Goal: Information Seeking & Learning: Learn about a topic

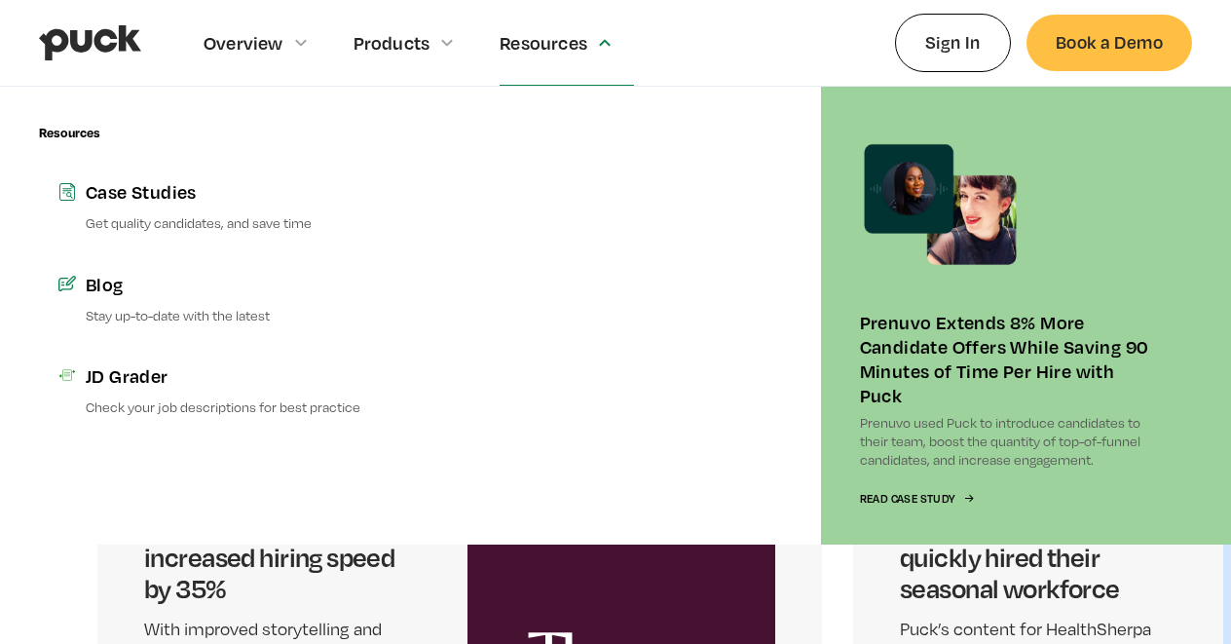
scroll to position [4900, 0]
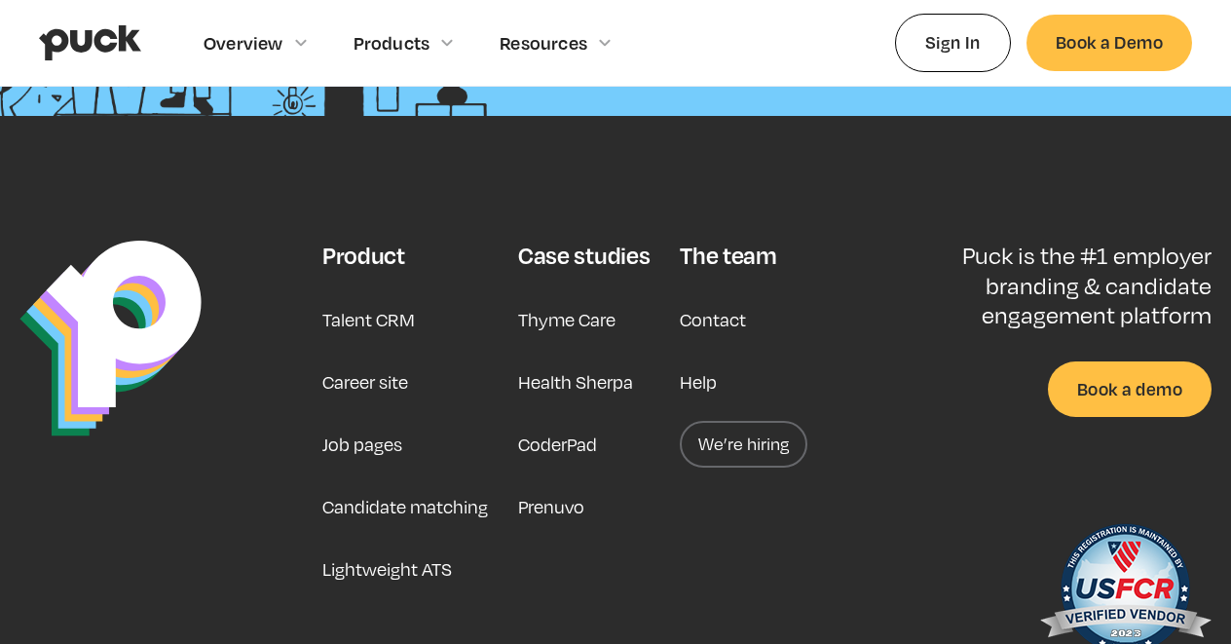
click at [377, 380] on link "Career site" at bounding box center [365, 381] width 86 height 47
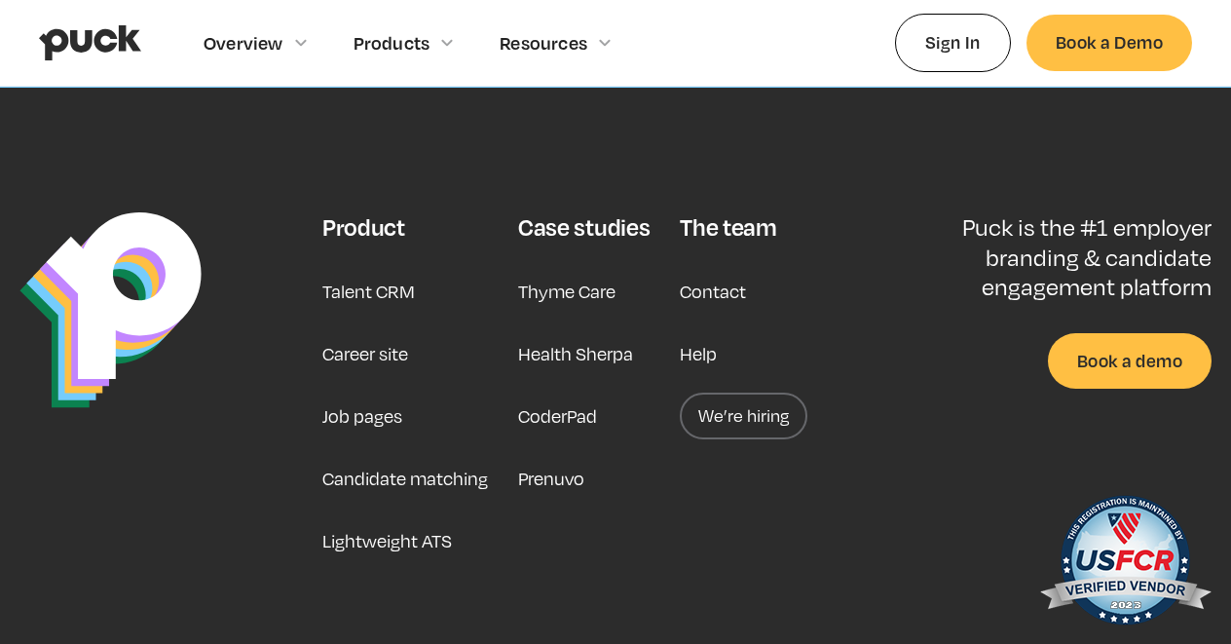
scroll to position [5751, 0]
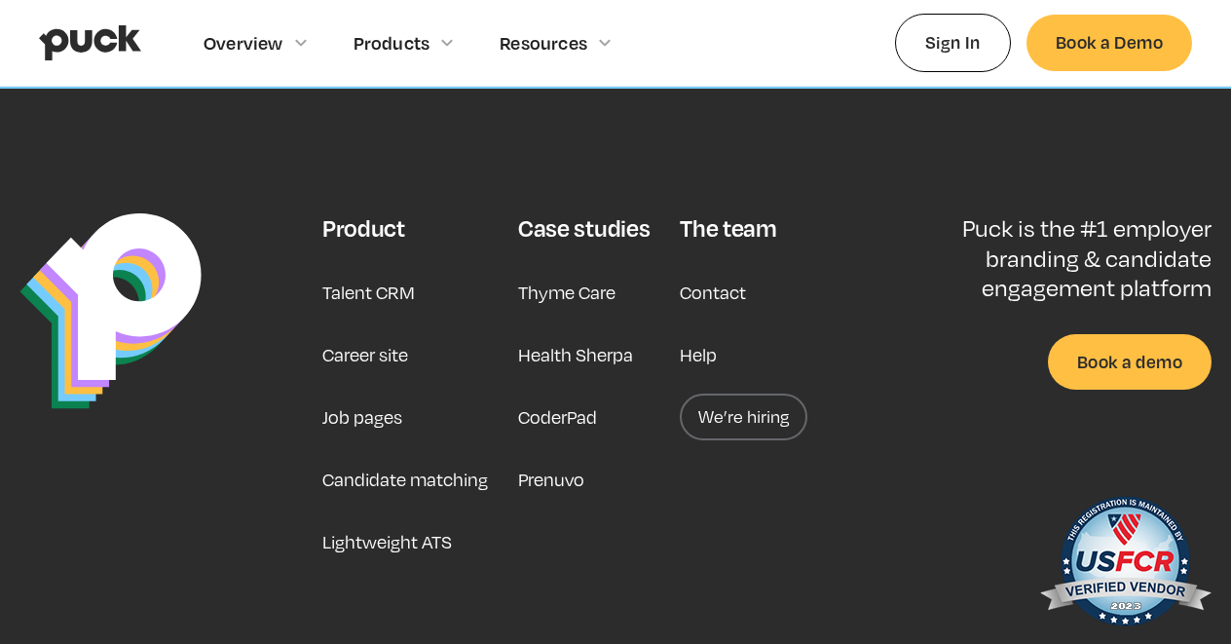
click at [738, 393] on link "We’re hiring" at bounding box center [744, 416] width 128 height 47
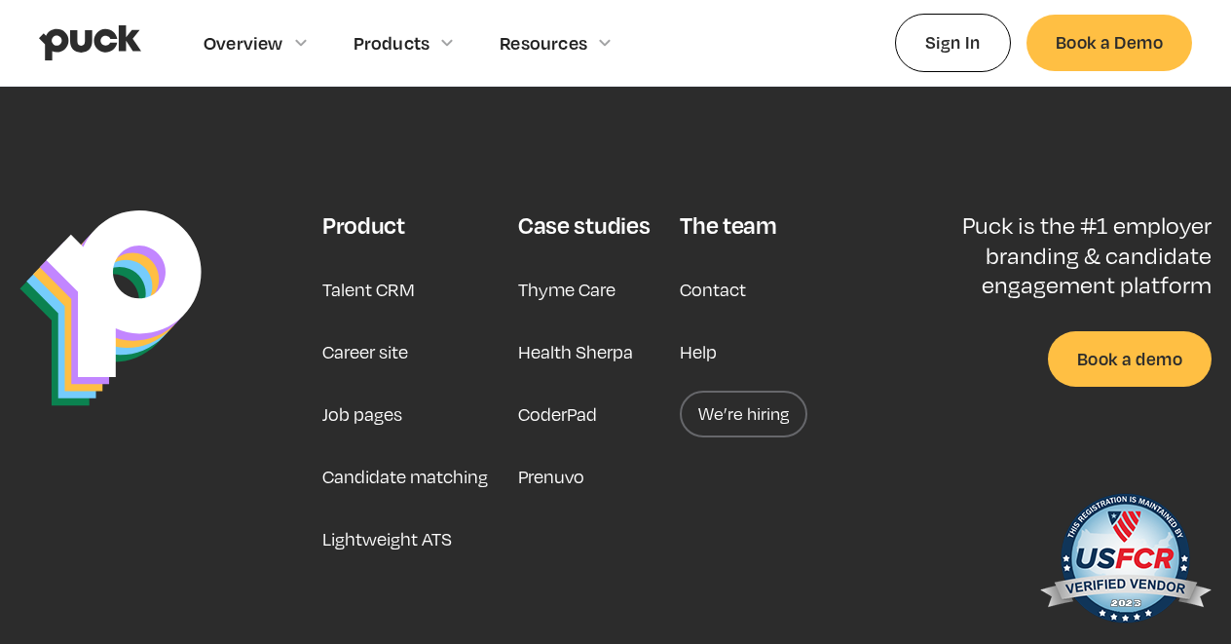
scroll to position [4921, 0]
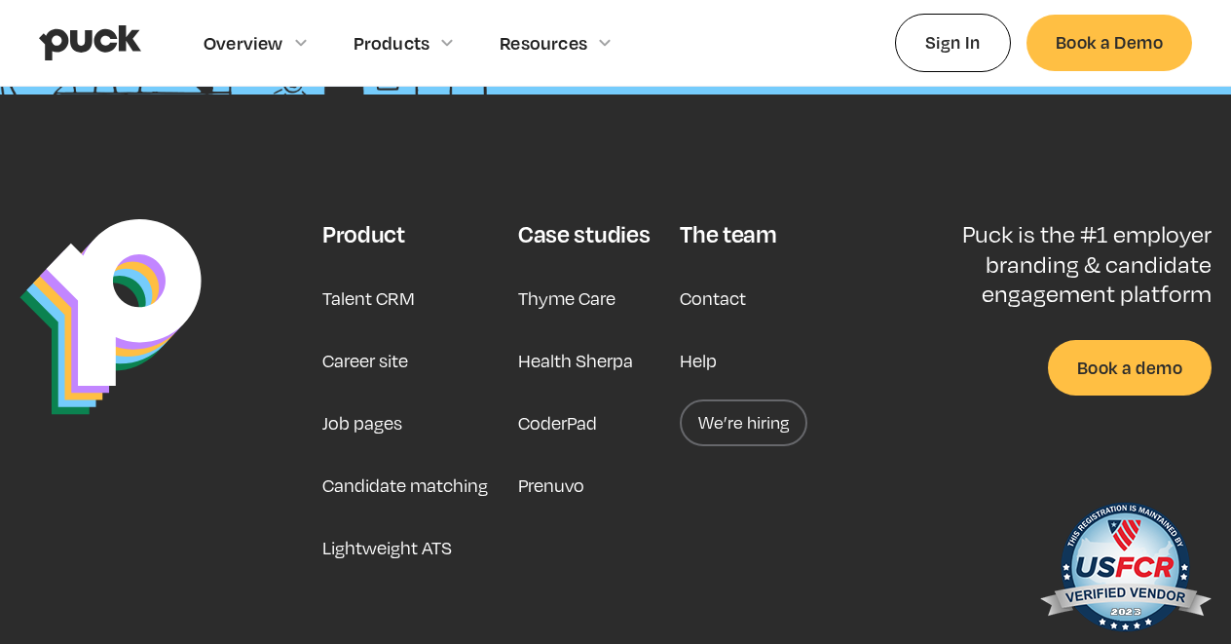
click at [374, 280] on link "Talent CRM" at bounding box center [368, 298] width 93 height 47
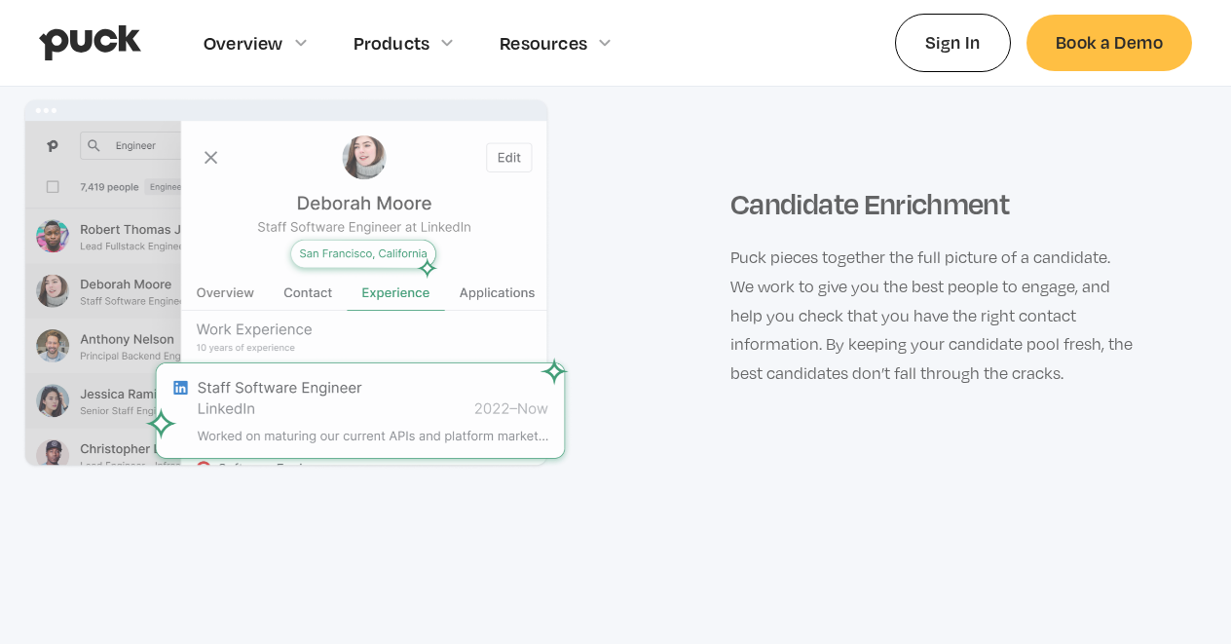
scroll to position [2310, 0]
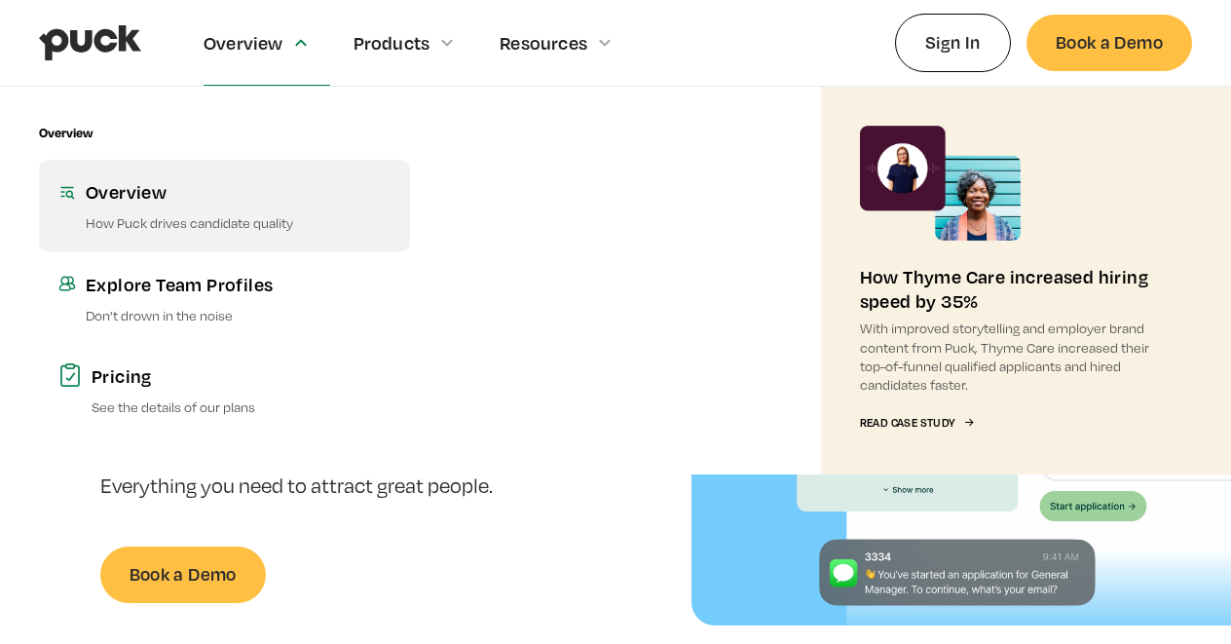
click at [206, 198] on div "Overview" at bounding box center [238, 191] width 305 height 24
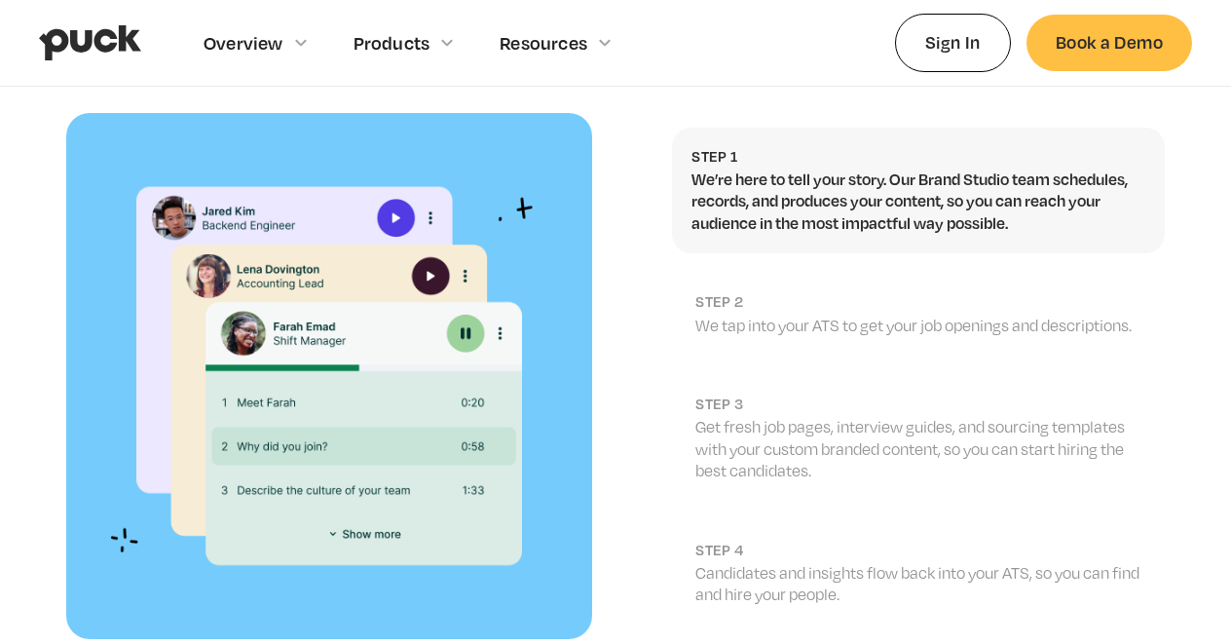
scroll to position [2140, 0]
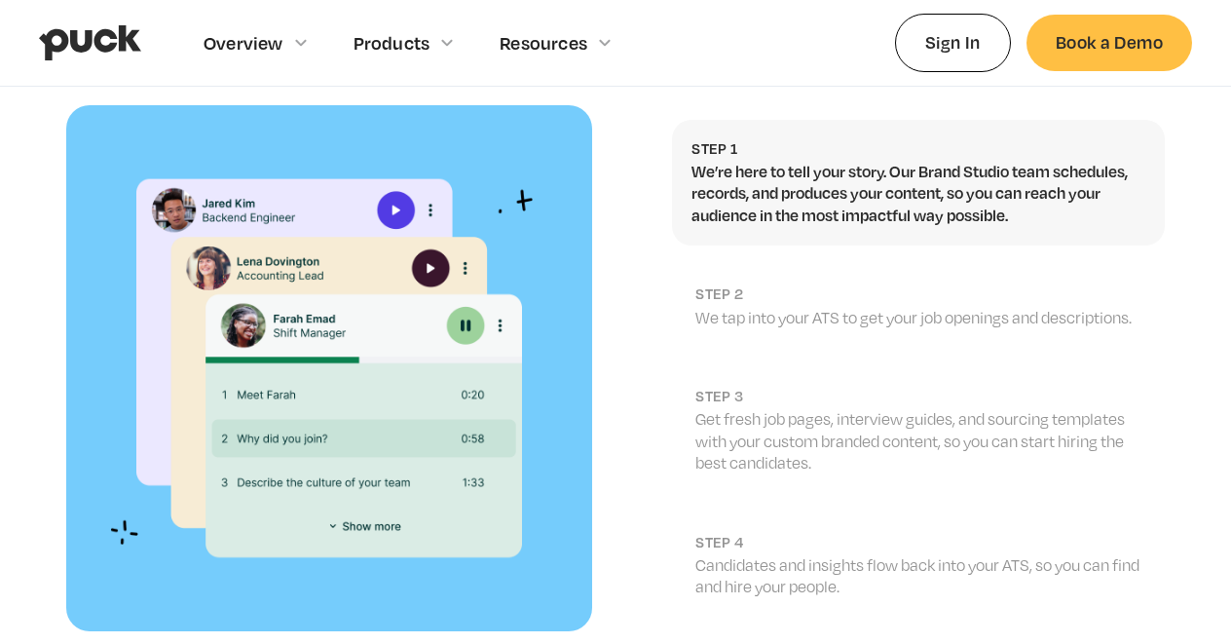
click at [768, 309] on div "Step 1 We’re here to tell your story. Our Brand Studio team schedules, records,…" at bounding box center [918, 368] width 493 height 537
click at [749, 307] on p "We tap into your ATS to get your job openings and descriptions." at bounding box center [920, 317] width 450 height 21
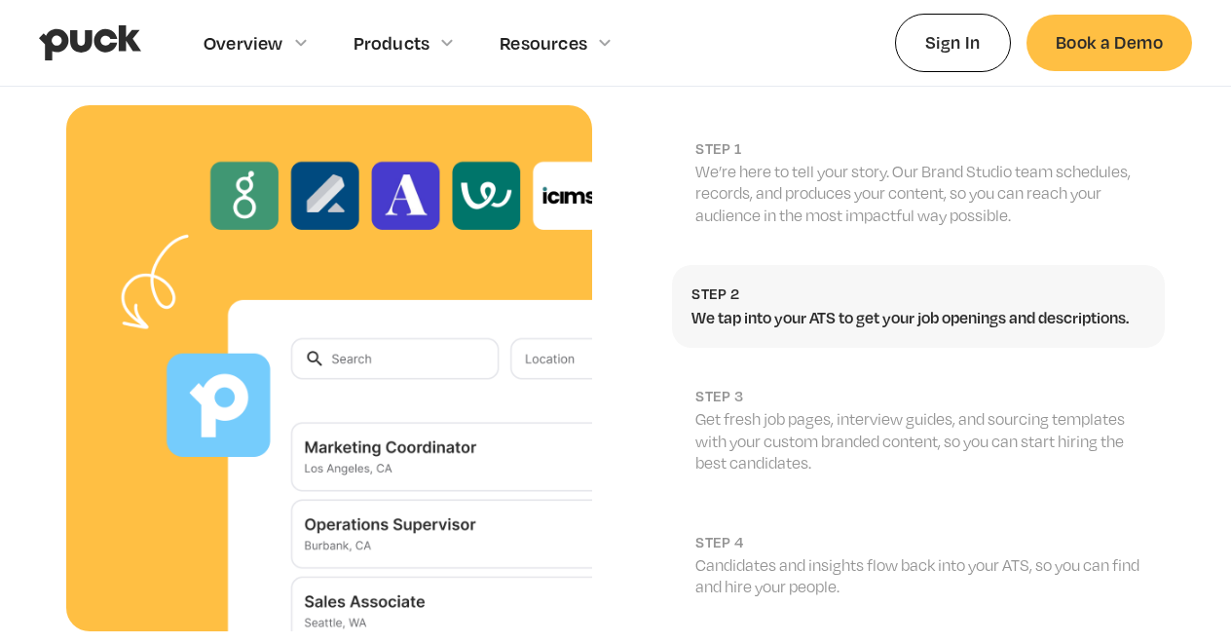
click at [805, 408] on p "Get fresh job pages, interview guides, and sourcing templates with your custom …" at bounding box center [920, 440] width 450 height 65
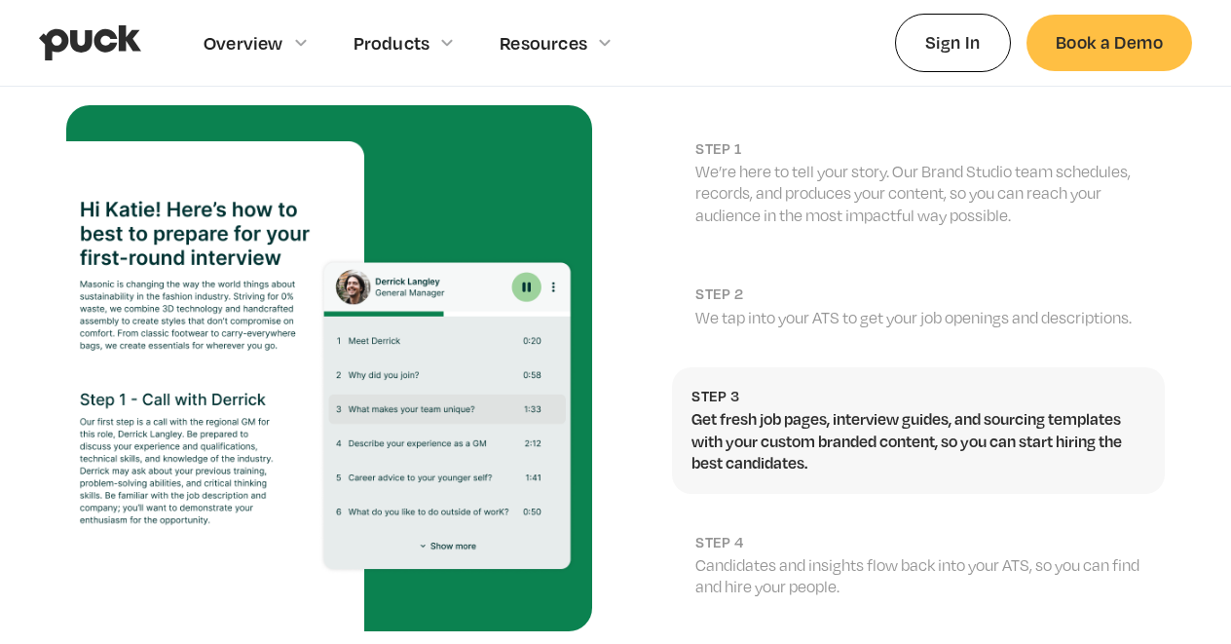
scroll to position [2187, 0]
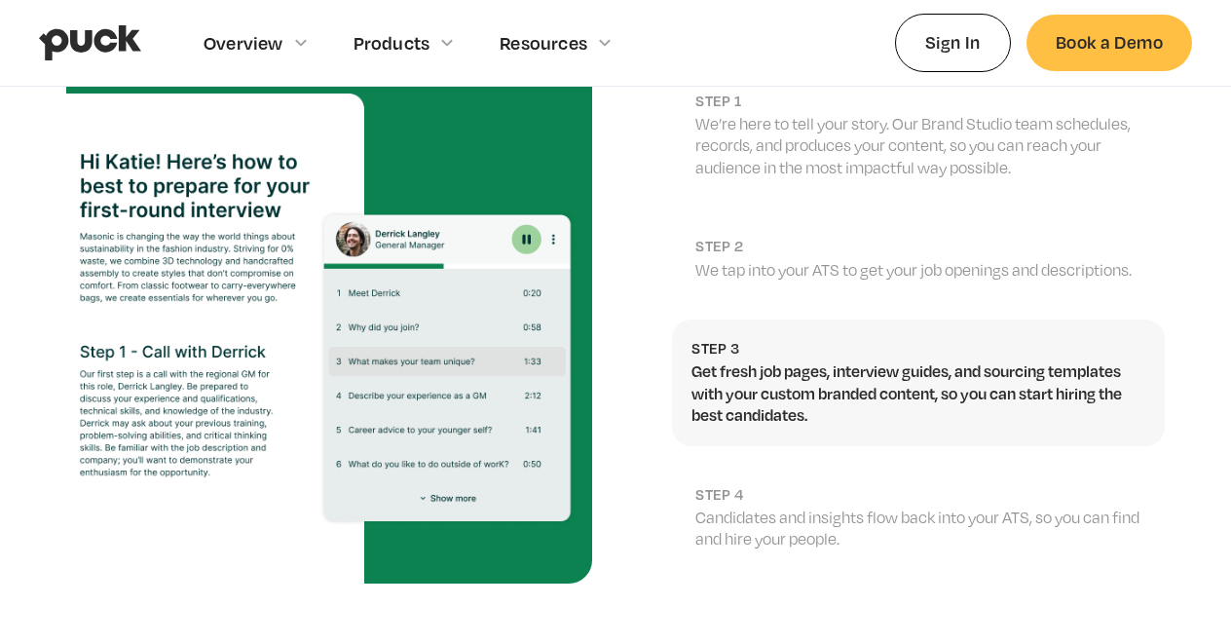
click at [824, 506] on p "Candidates and insights flow back into your ATS, so you can find and hire your …" at bounding box center [920, 528] width 450 height 44
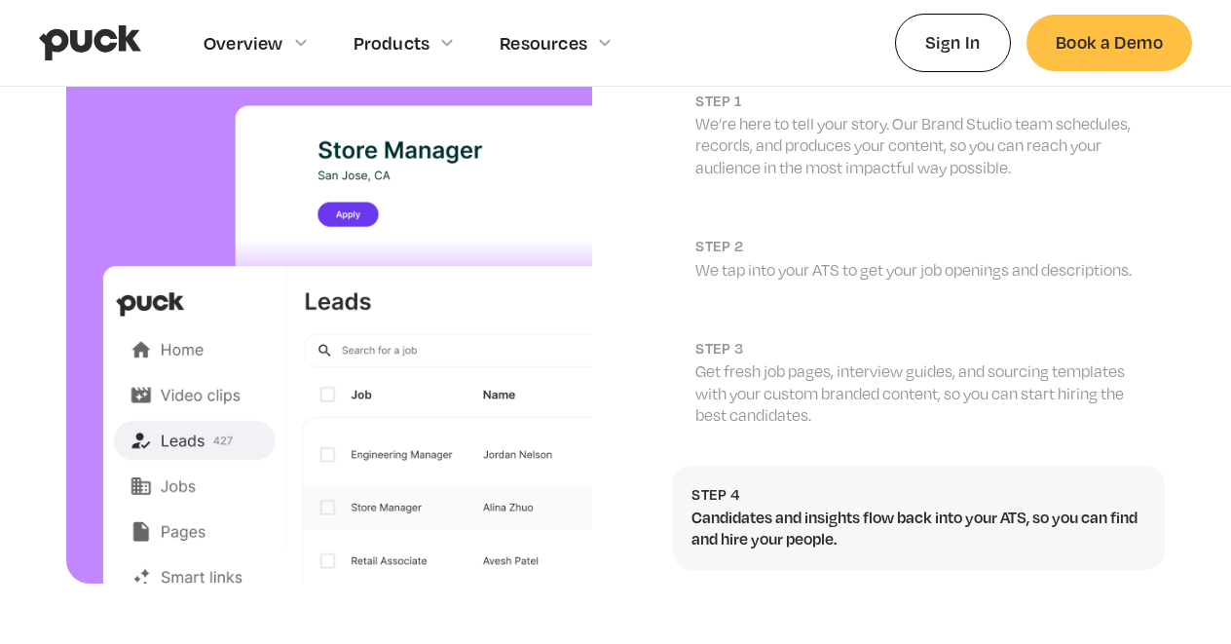
click at [789, 365] on p "Get fresh job pages, interview guides, and sourcing templates with your custom …" at bounding box center [920, 392] width 450 height 65
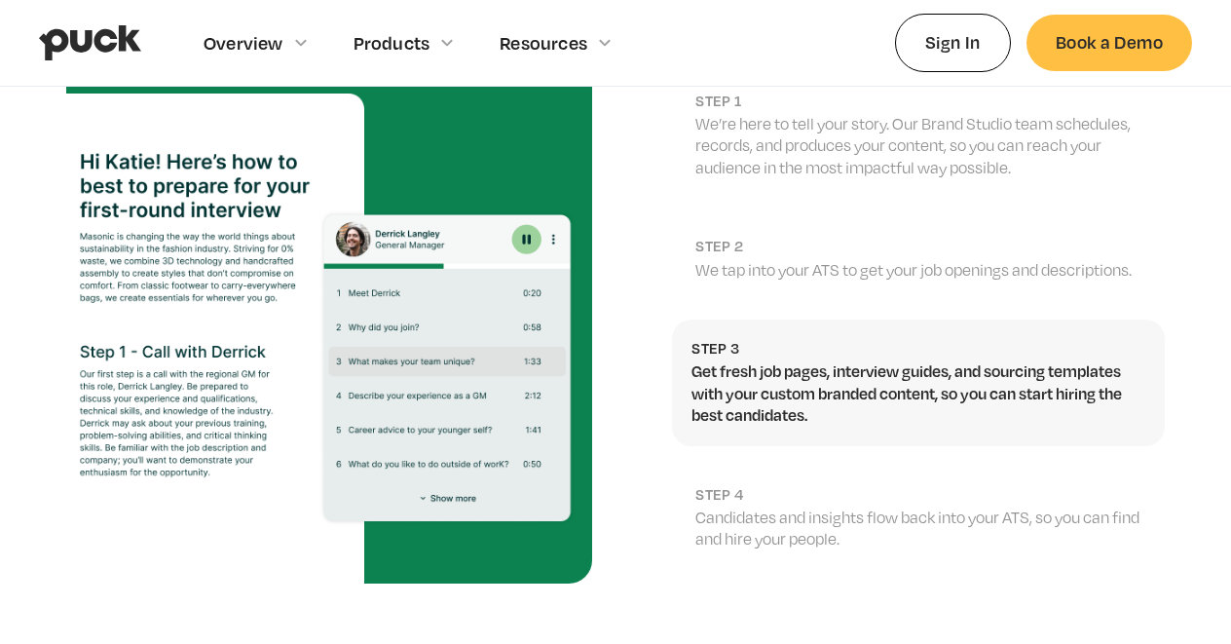
click at [848, 506] on p "Candidates and insights flow back into your ATS, so you can find and hire your …" at bounding box center [920, 528] width 450 height 44
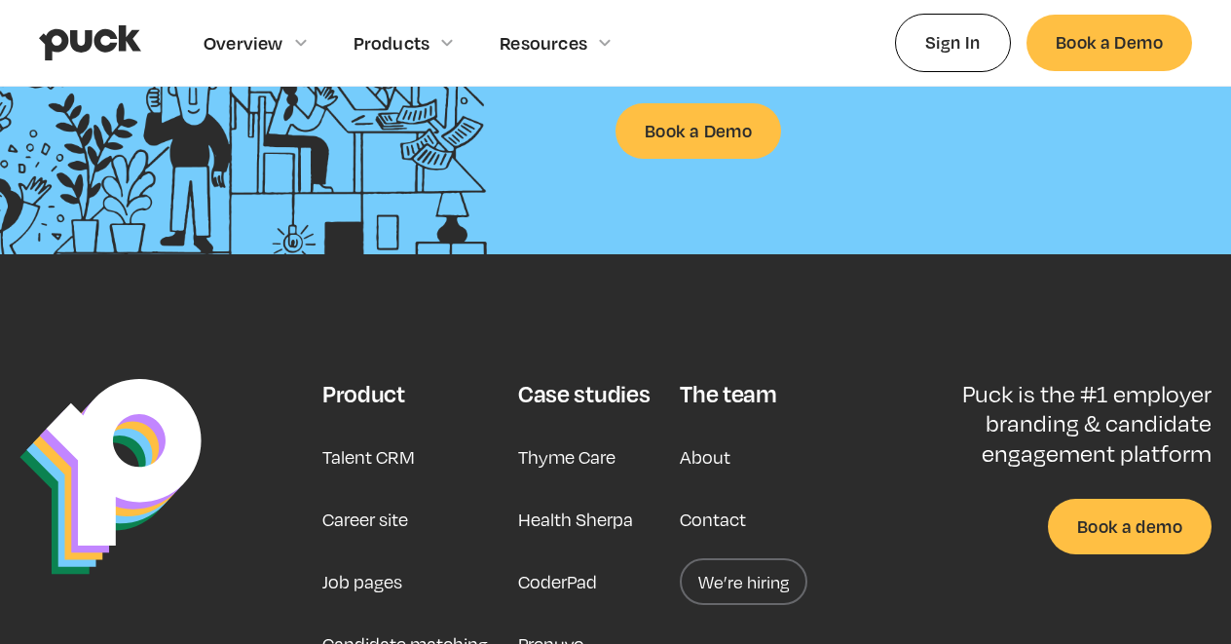
scroll to position [3173, 0]
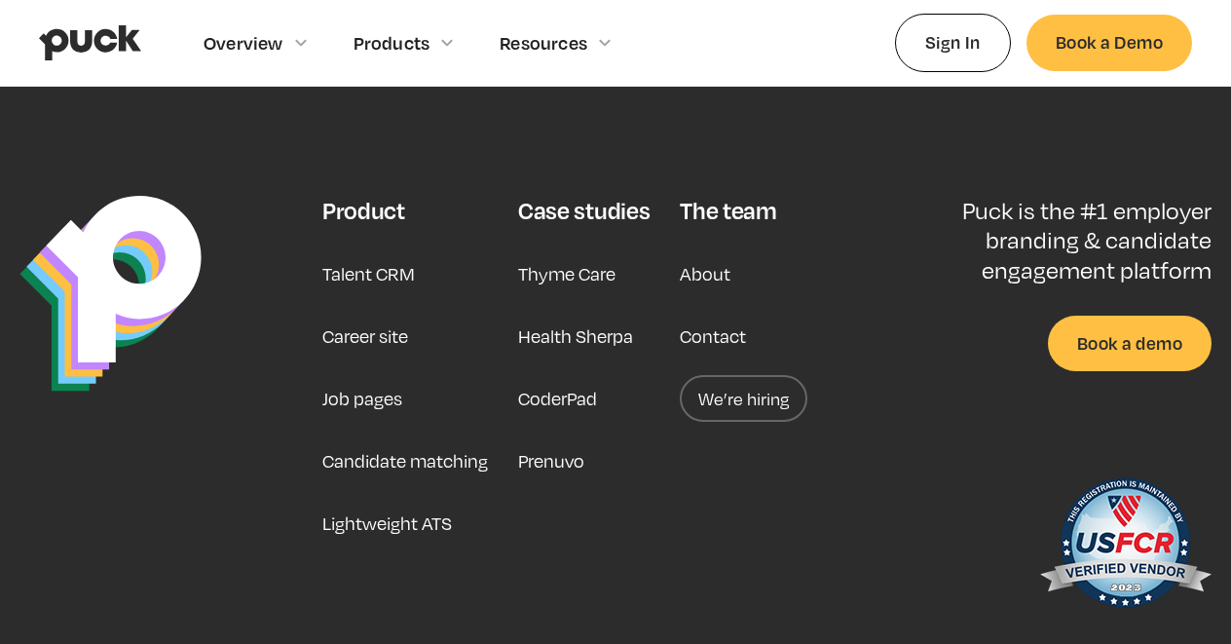
click at [579, 250] on link "Thyme Care" at bounding box center [566, 273] width 97 height 47
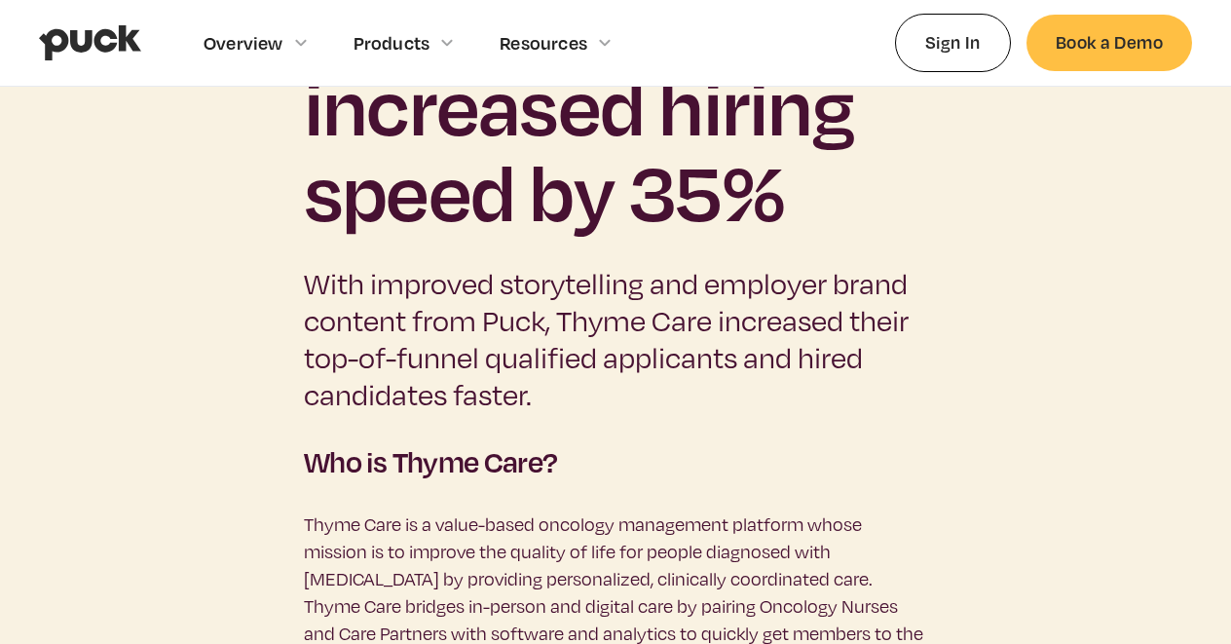
scroll to position [764, 0]
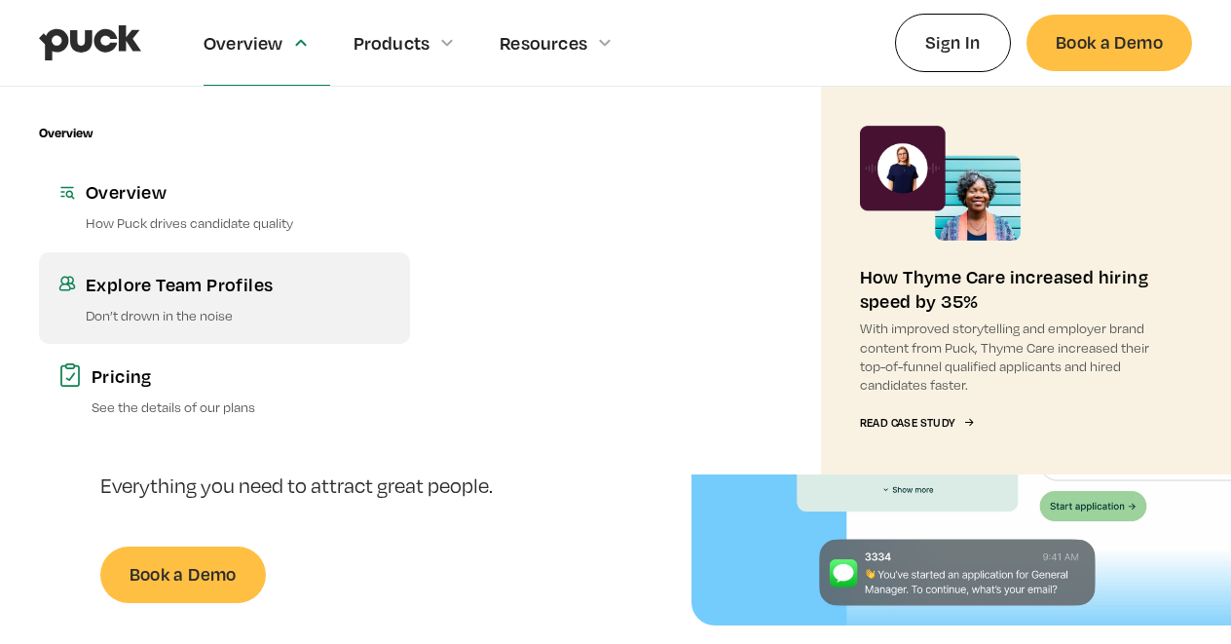
click at [165, 302] on link "Explore Team Profiles Don’t drown in the noise" at bounding box center [224, 298] width 371 height 92
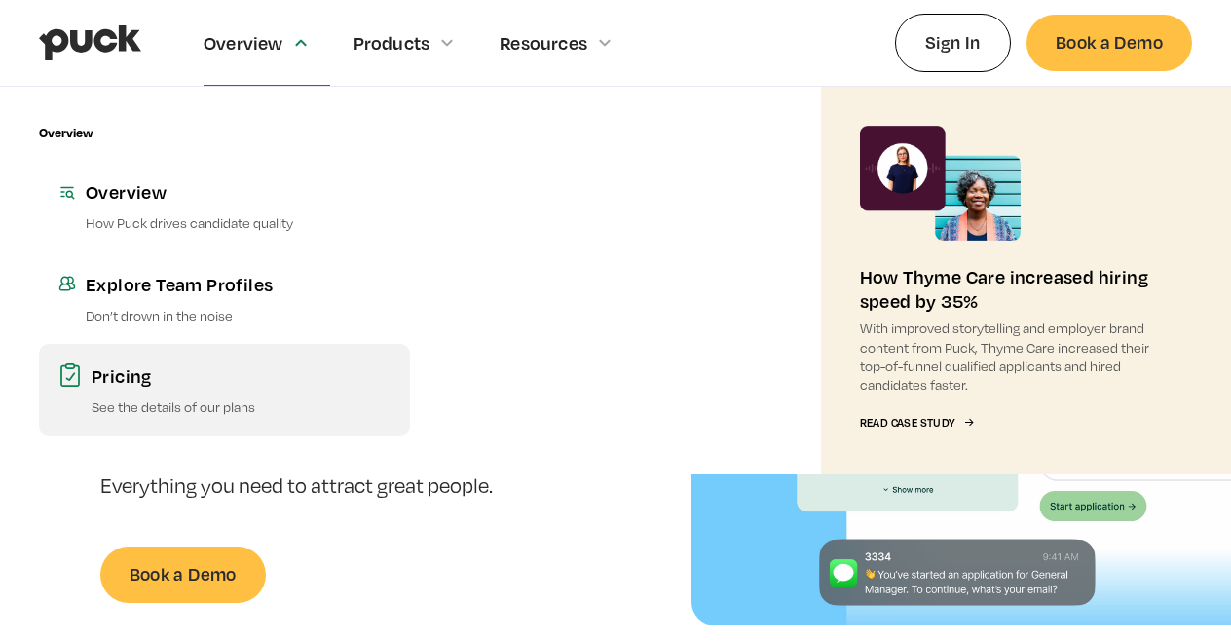
click at [232, 404] on p "See the details of our plans" at bounding box center [241, 406] width 299 height 19
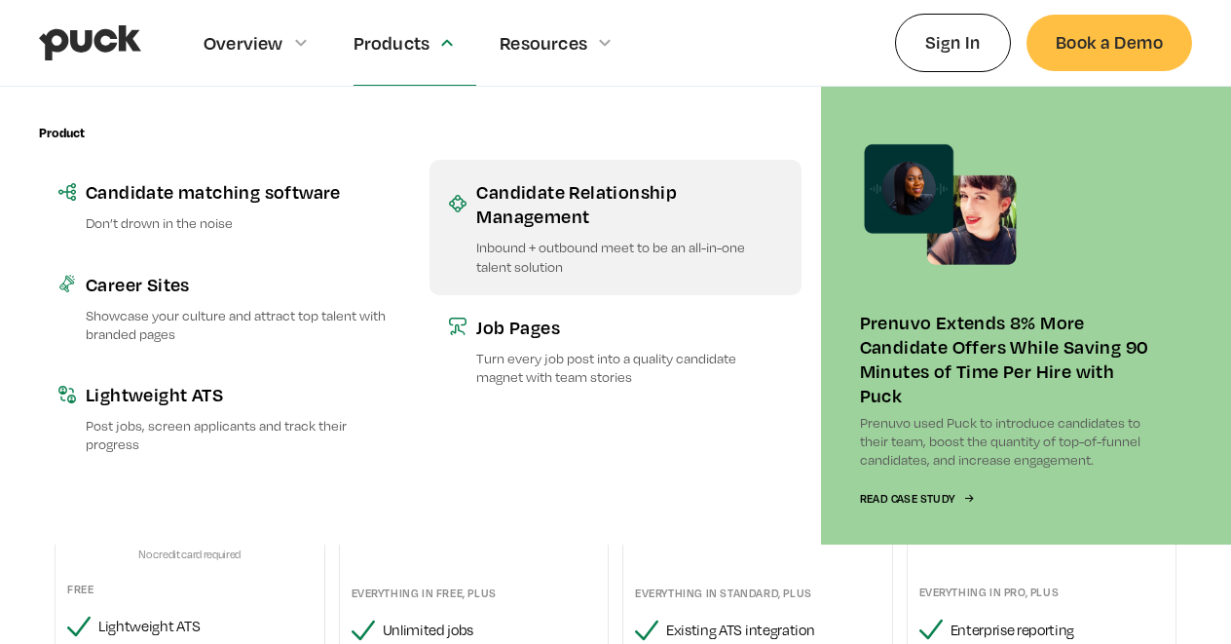
click at [507, 224] on div "Candidate Relationship Management" at bounding box center [628, 203] width 305 height 49
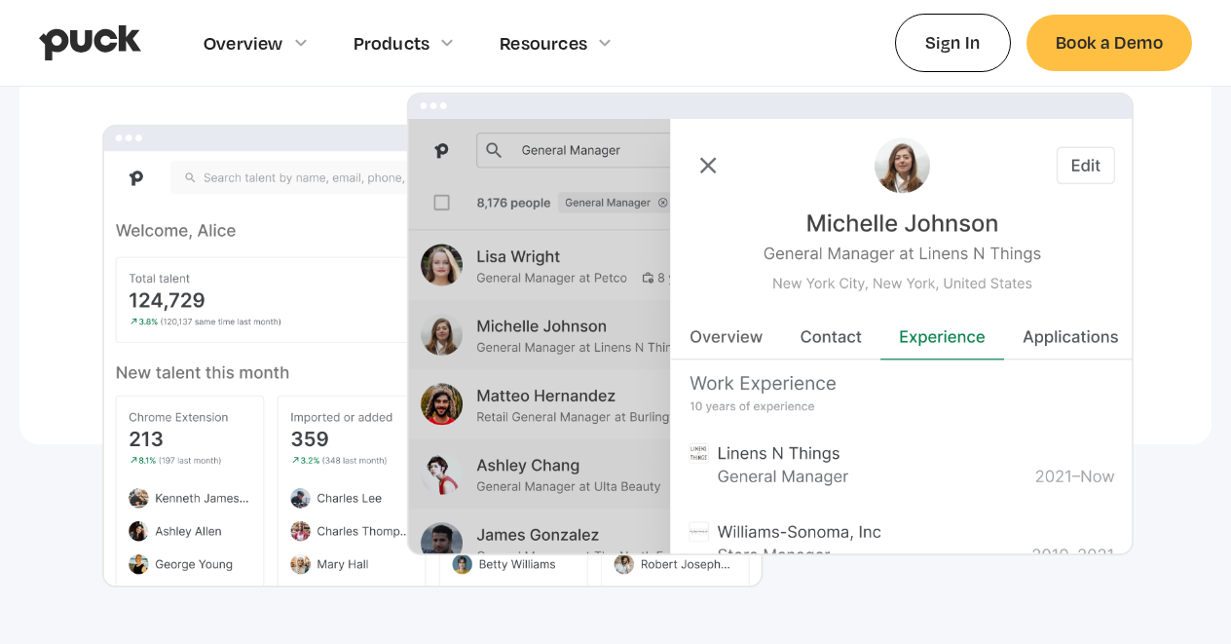
scroll to position [1419, 0]
